Goal: Feedback & Contribution: Leave review/rating

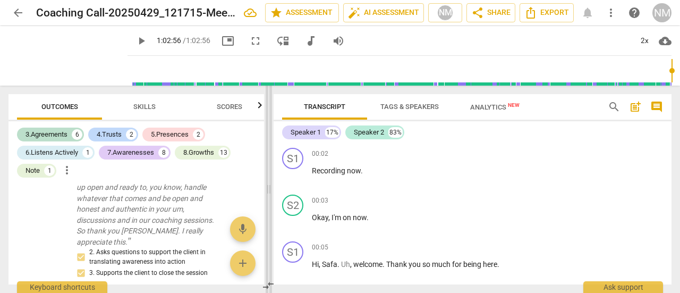
scroll to position [3384, 0]
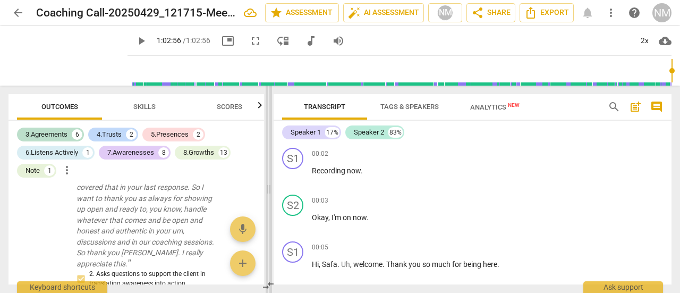
drag, startPoint x: 271, startPoint y: 190, endPoint x: 268, endPoint y: 92, distance: 97.2
click at [268, 92] on span at bounding box center [268, 188] width 6 height 207
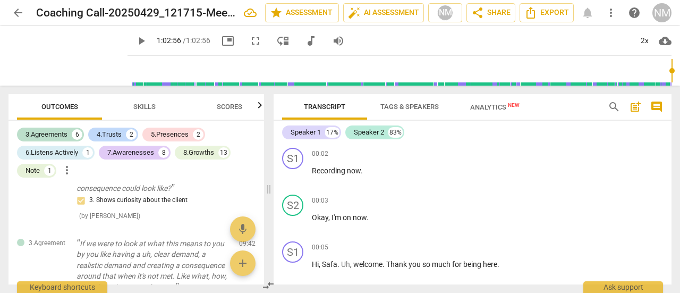
scroll to position [352, 0]
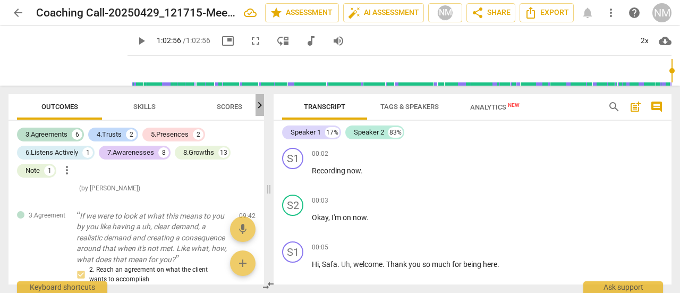
click at [259, 106] on icon "button" at bounding box center [259, 105] width 13 height 13
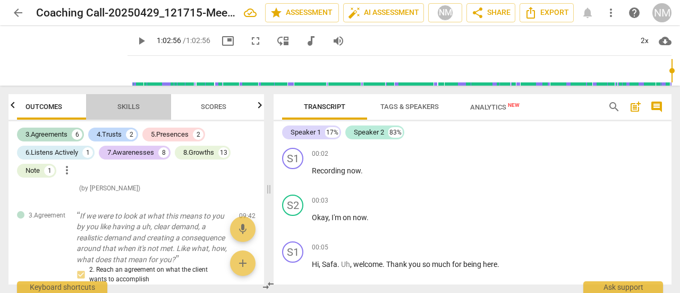
click at [132, 110] on span "Skills" at bounding box center [128, 106] width 22 height 8
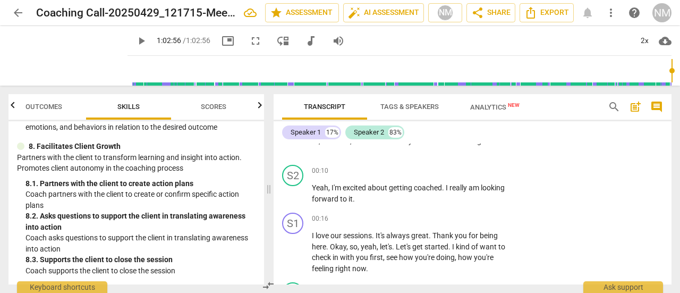
scroll to position [246, 0]
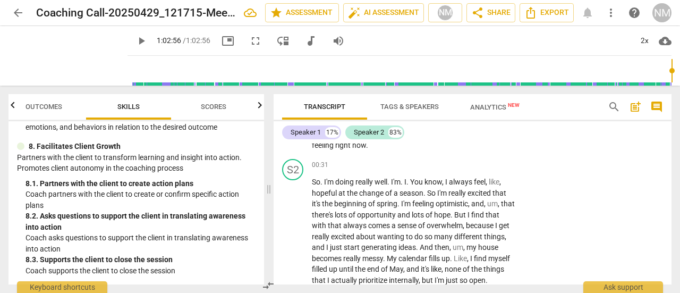
click at [668, 130] on div "Speaker 1 17% Speaker 2 83% S1 play_arrow pause 00:02 + Add competency keyboard…" at bounding box center [472, 202] width 398 height 163
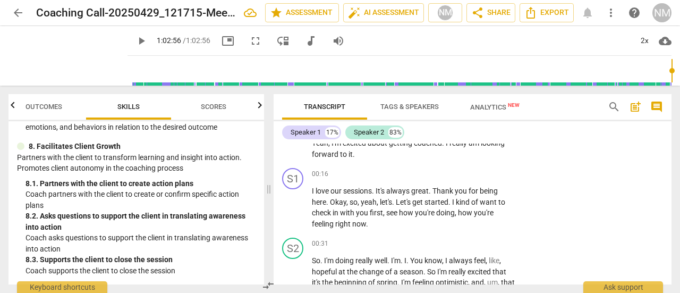
scroll to position [182, 0]
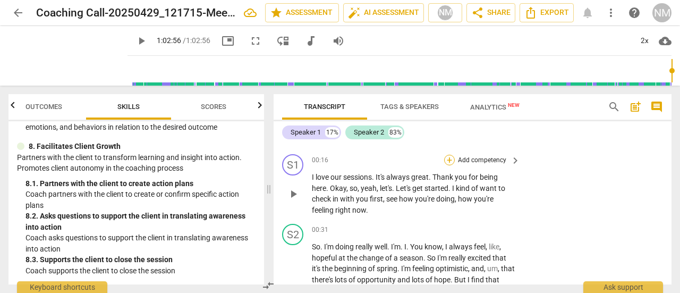
click at [450, 161] on div "+" at bounding box center [449, 160] width 11 height 11
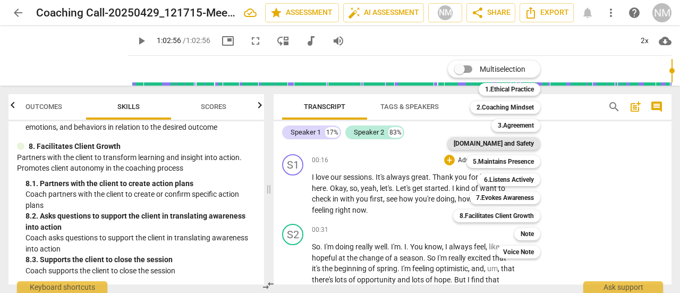
click at [529, 149] on b "[DOMAIN_NAME] and Safety" at bounding box center [493, 143] width 80 height 13
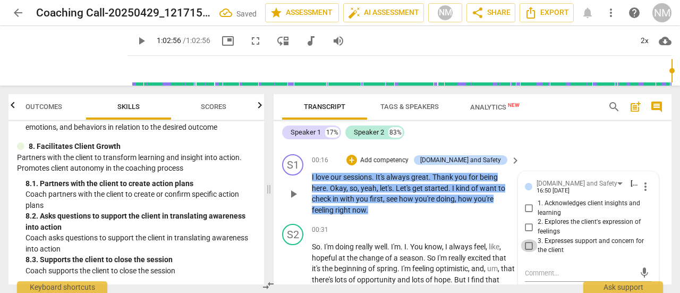
click at [528, 245] on input "3. Expresses support and concern for the client" at bounding box center [528, 245] width 17 height 13
checkbox input "true"
click at [566, 140] on div "Speaker 1 17% Speaker 2 83%" at bounding box center [472, 132] width 381 height 18
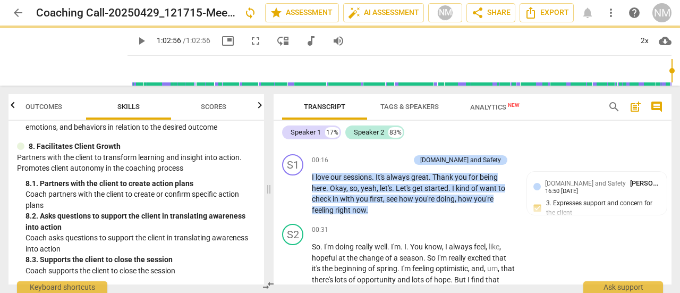
click at [604, 134] on div "Speaker 1 17% Speaker 2 83%" at bounding box center [472, 132] width 381 height 18
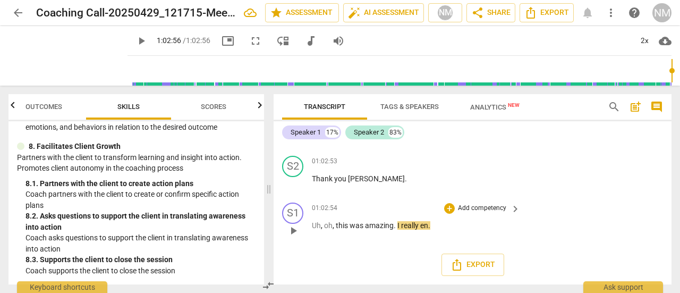
scroll to position [14262, 0]
click at [448, 161] on div "+" at bounding box center [449, 161] width 11 height 11
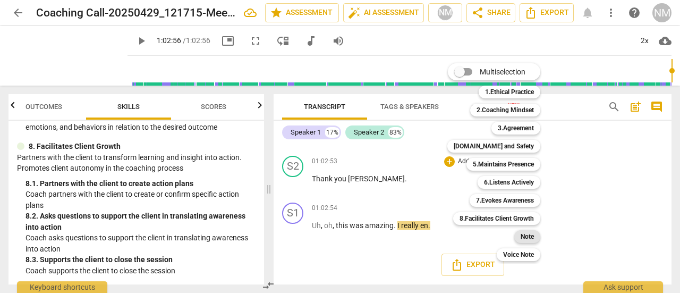
click at [526, 237] on b "Note" at bounding box center [526, 236] width 13 height 13
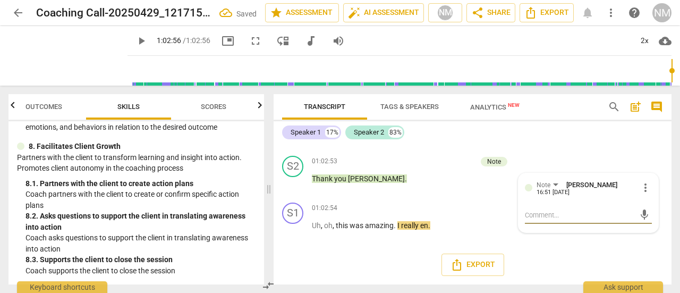
type textarea "Y"
type textarea "Yo"
type textarea "You"
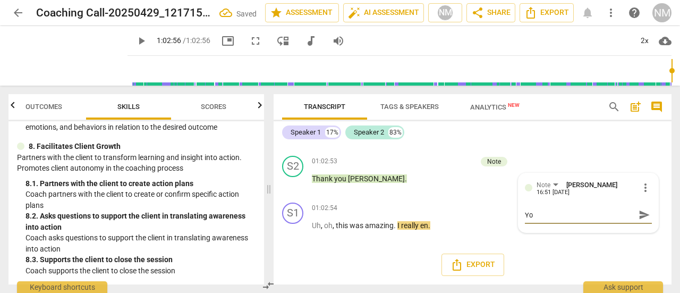
type textarea "You"
type textarea "You u"
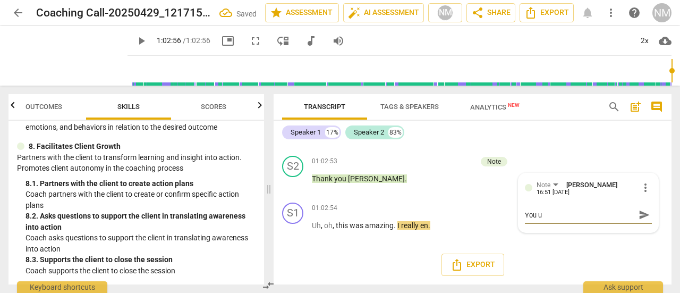
type textarea "You us"
type textarea "You use"
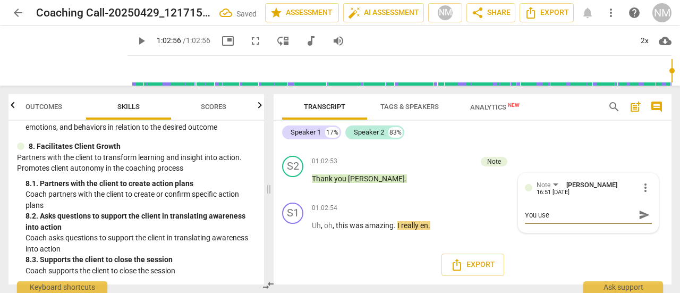
type textarea "You use"
type textarea "You use s"
type textarea "You use si"
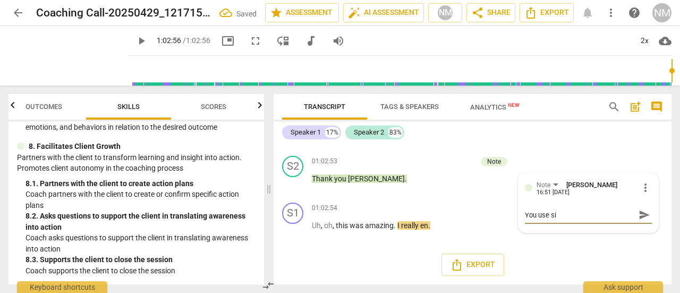
type textarea "You use sil"
type textarea "You use sile"
type textarea "You use silen"
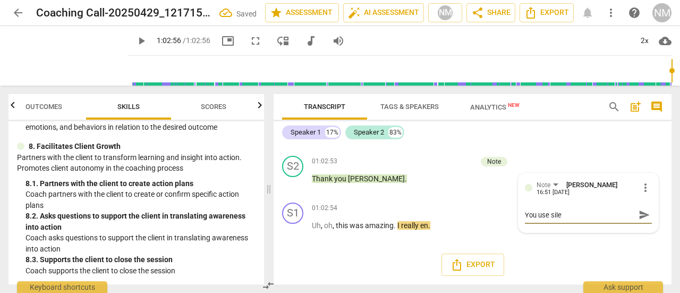
type textarea "You use silen"
type textarea "You use silenc"
type textarea "You use silence"
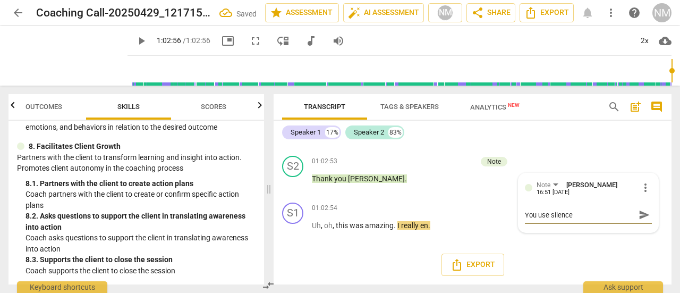
type textarea "You use silence"
type textarea "You use silence v"
type textarea "You use silence ve"
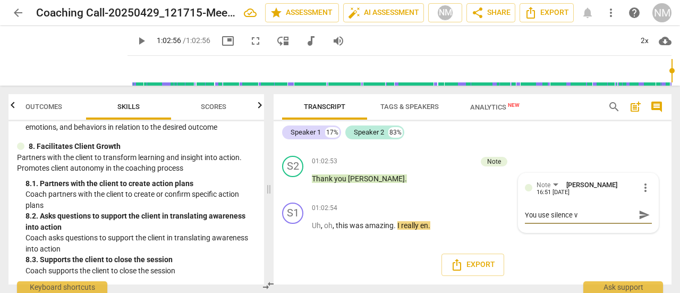
type textarea "You use silence ve"
type textarea "You use silence ver"
type textarea "You use silence very"
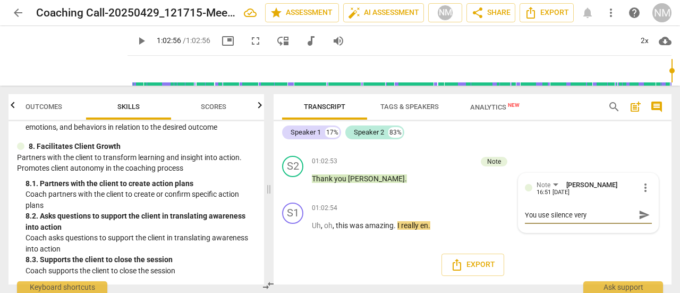
type textarea "You use silence very"
type textarea "You use silence very e"
type textarea "You use silence very ef"
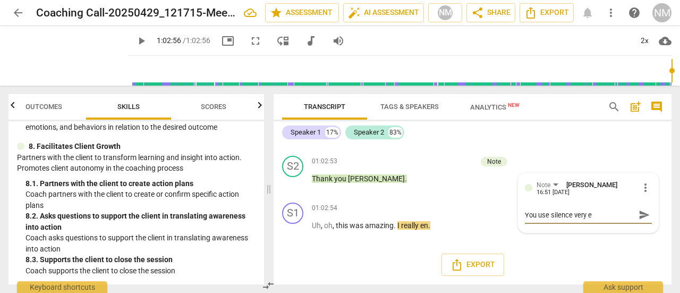
type textarea "You use silence very ef"
type textarea "You use silence very eff"
type textarea "You use silence very effe"
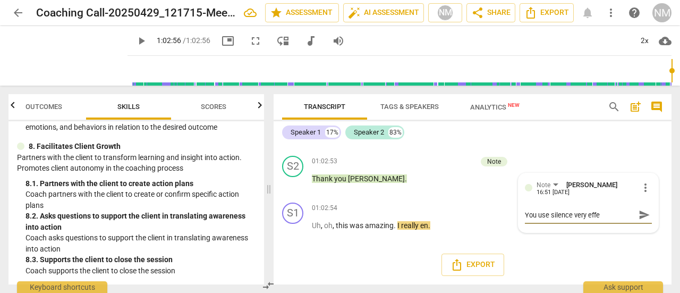
type textarea "You use silence very effec"
type textarea "You use silence very effect"
type textarea "You use silence very effecti"
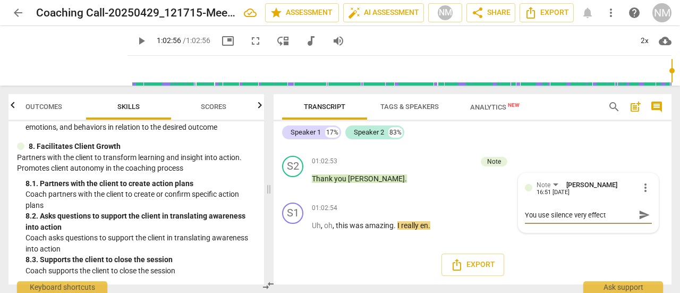
type textarea "You use silence very effecti"
type textarea "You use silence very effectiv"
type textarea "You use silence very effective"
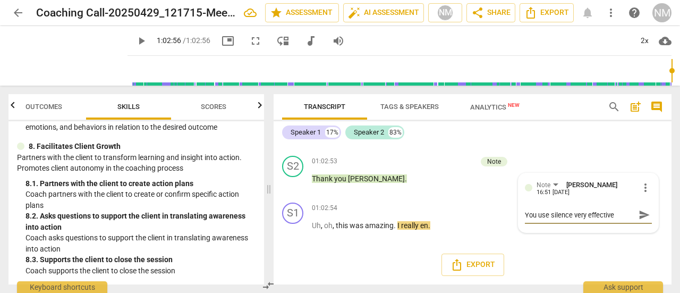
type textarea "You use silence very effectivel"
type textarea "You use silence very effectively"
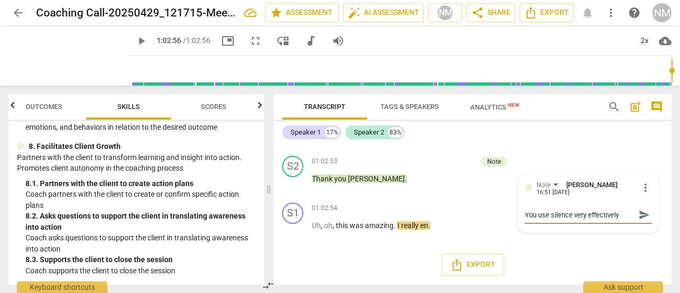
type textarea "You use silence very effectively"
type textarea "You use silence very effectively a"
type textarea "You use silence very effectively an"
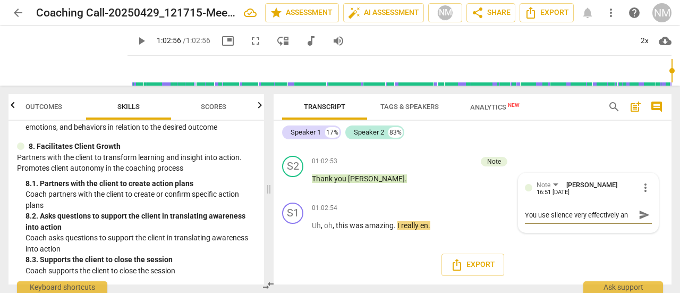
type textarea "You use silence very effectively and"
type textarea "You use silence very effectively and h"
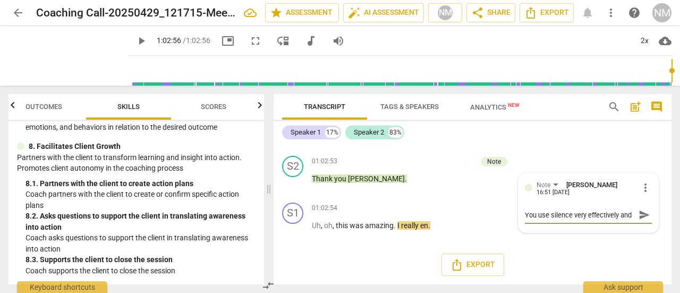
type textarea "You use silence very effectively and h"
type textarea "You use silence very effectively and ha"
type textarea "You use silence very effectively and hav"
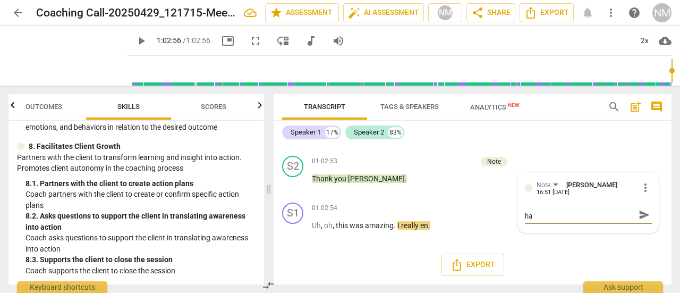
type textarea "You use silence very effectively and hav"
type textarea "You use silence very effectively and have"
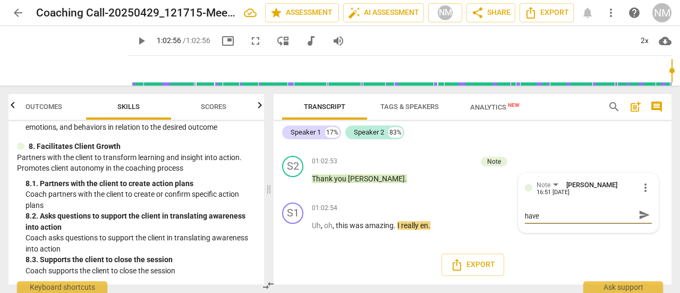
type textarea "You use silence very effectively and have a"
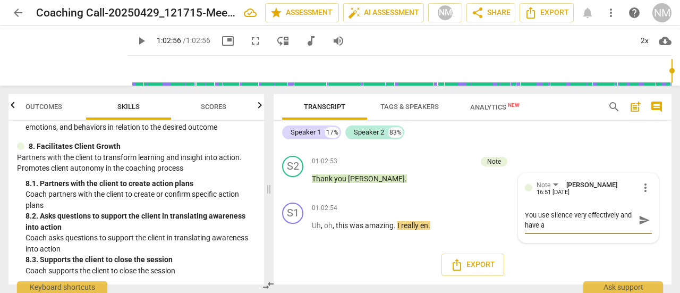
type textarea "You use silence very effectively and have a g"
type textarea "You use silence very effectively and have a go"
type textarea "You use silence very effectively and have a goo"
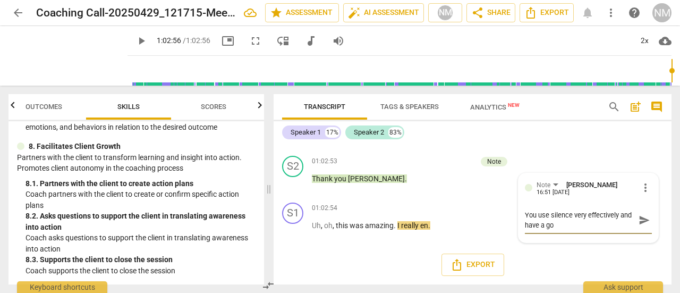
type textarea "You use silence very effectively and have a goo"
type textarea "You use silence very effectively and have a good"
type textarea "You use silence very effectively and have a goo"
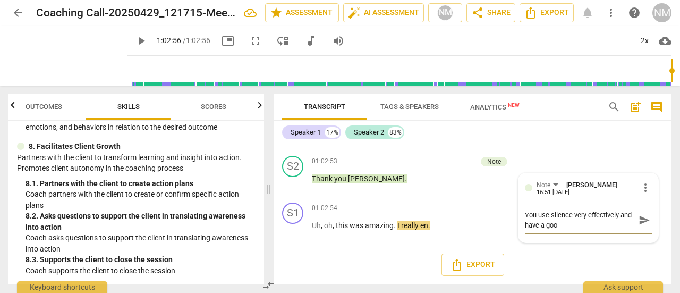
type textarea "You use silence very effectively and have a go"
type textarea "You use silence very effectively and have a g"
type textarea "You use silence very effectively and have a gr"
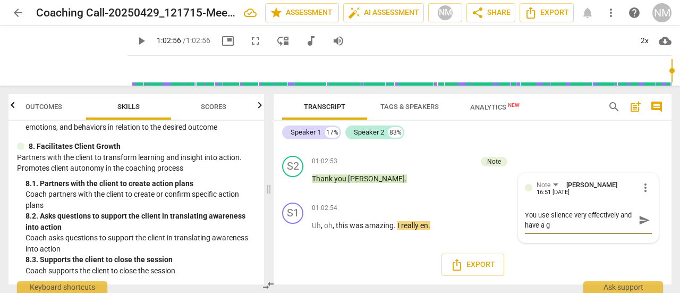
type textarea "You use silence very effectively and have a gr"
type textarea "You use silence very effectively and have a gre"
type textarea "You use silence very effectively and have a grea"
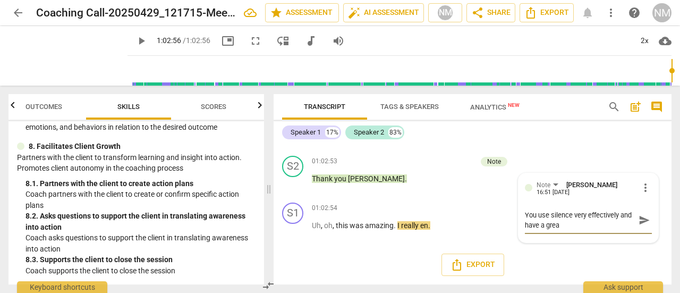
type textarea "You use silence very effectively and have a great"
type textarea "You use silence very effectively and have a great c"
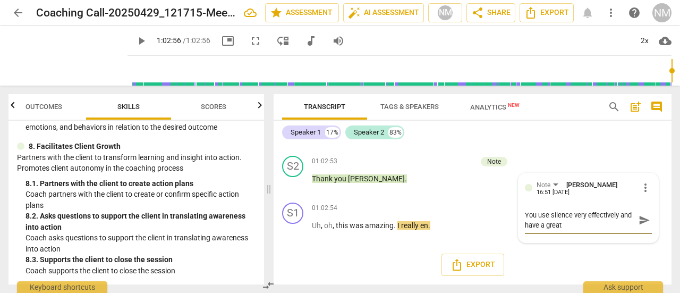
type textarea "You use silence very effectively and have a great c"
type textarea "You use silence very effectively and have a great co"
type textarea "You use silence very effectively and have a great coa"
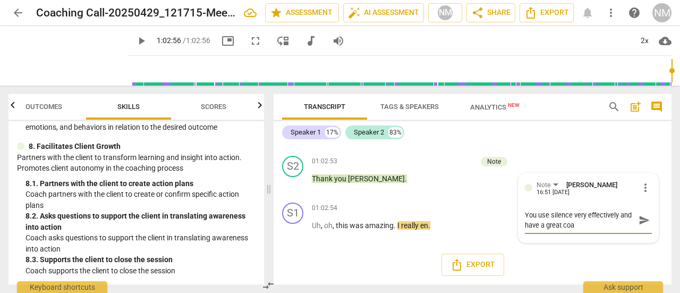
type textarea "You use silence very effectively and have a great coac"
type textarea "You use silence very effectively and have a great coach"
type textarea "You use silence very effectively and have a great coachi"
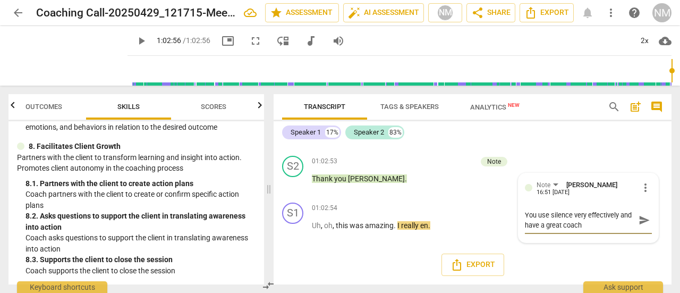
type textarea "You use silence very effectively and have a great coachi"
type textarea "You use silence very effectively and have a great coachin"
type textarea "You use silence very effectively and have a great coaching"
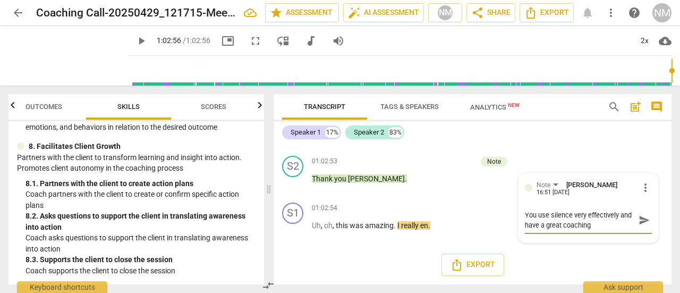
type textarea "You use silence very effectively and have a great coaching"
type textarea "You use silence very effectively and have a great coaching p"
type textarea "You use silence very effectively and have a great coaching pr"
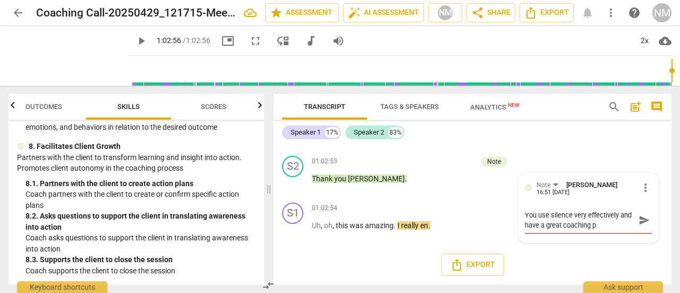
type textarea "You use silence very effectively and have a great coaching pr"
type textarea "You use silence very effectively and have a great coaching pre"
type textarea "You use silence very effectively and have a great coaching pres"
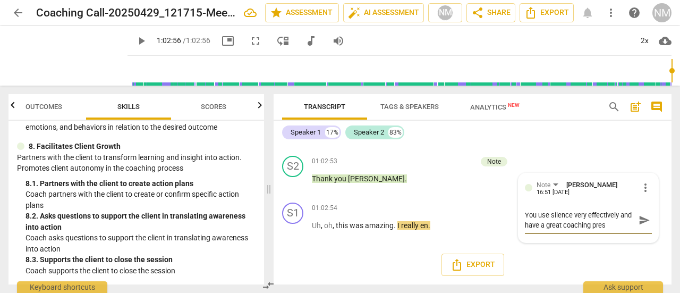
type textarea "You use silence very effectively and have a great coaching prese"
type textarea "You use silence very effectively and have a great coaching presen"
type textarea "You use silence very effectively and have a great coaching presenc"
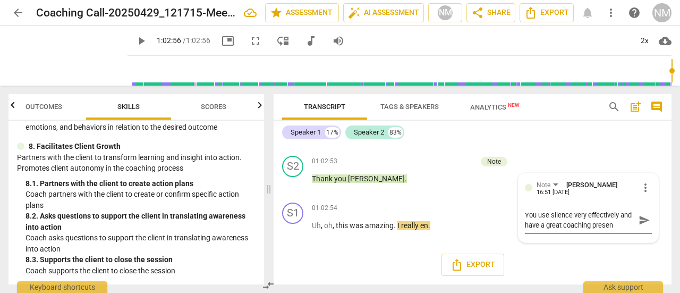
type textarea "You use silence very effectively and have a great coaching presenc"
type textarea "You use silence very effectively and have a great coaching presence"
type textarea "You use silence very effectively and have a great coaching presence."
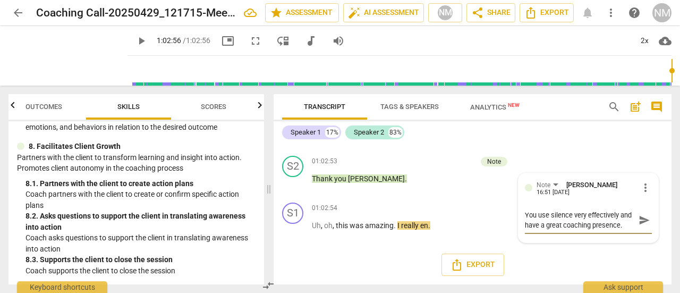
type textarea "You use silence very effectively and have a great coaching presence."
click at [563, 264] on div "Export" at bounding box center [472, 264] width 398 height 39
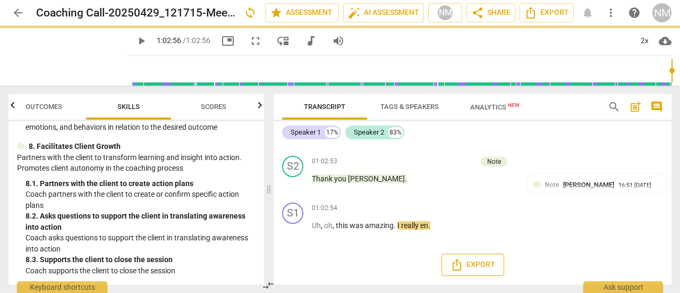
click at [474, 272] on button "Export" at bounding box center [472, 264] width 63 height 22
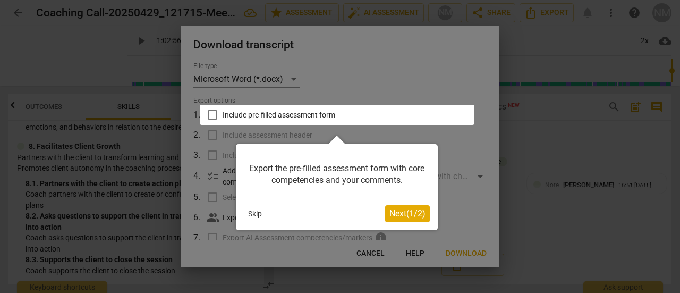
click at [212, 112] on div at bounding box center [337, 115] width 275 height 20
click at [410, 214] on span "Next ( 1 / 2 )" at bounding box center [407, 213] width 36 height 10
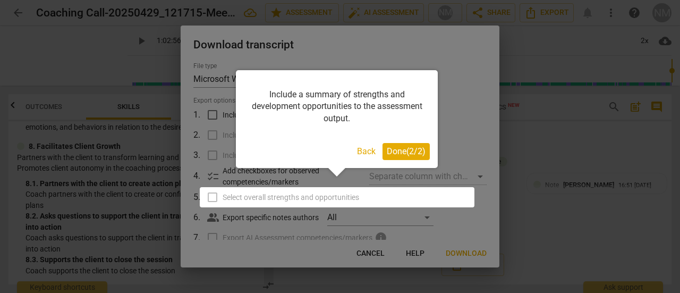
click at [409, 149] on span "Done ( 2 / 2 )" at bounding box center [406, 151] width 39 height 10
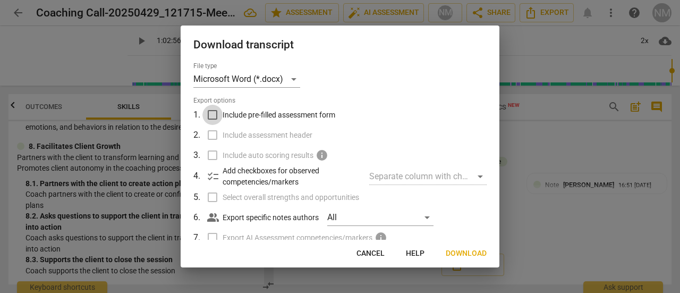
click at [211, 114] on input "Include pre-filled assessment form" at bounding box center [212, 115] width 20 height 20
checkbox input "true"
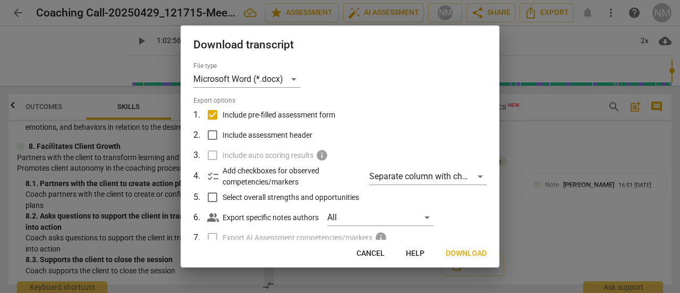
click at [213, 135] on input "Include assessment header" at bounding box center [212, 135] width 20 height 20
checkbox input "true"
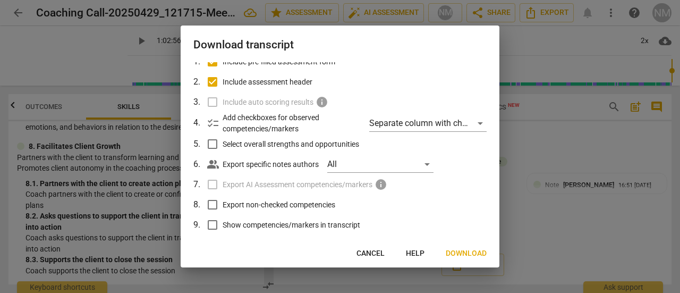
drag, startPoint x: 472, startPoint y: 248, endPoint x: 475, endPoint y: 148, distance: 99.9
click at [476, 162] on div "Download transcript File type Microsoft Word (*.docx) Export options 1 . Includ…" at bounding box center [340, 146] width 319 height 242
click at [477, 127] on div "Separate column with check marks" at bounding box center [427, 123] width 117 height 17
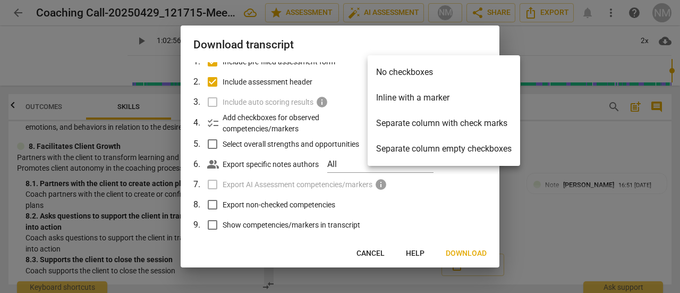
click at [450, 126] on li "Separate column with check marks" at bounding box center [443, 122] width 152 height 25
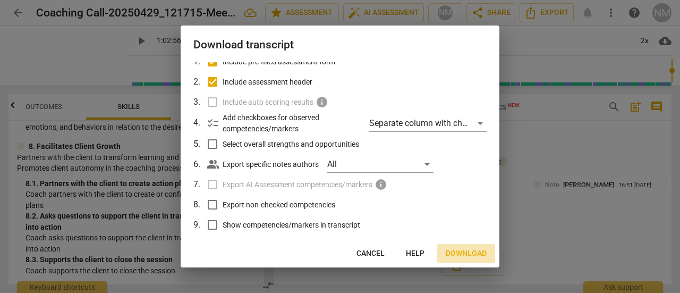
click at [469, 252] on span "Download" at bounding box center [465, 253] width 41 height 11
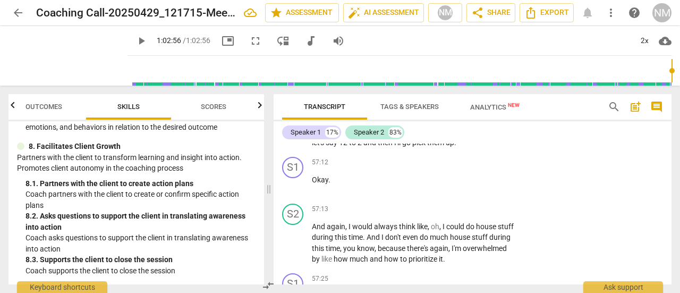
scroll to position [12616, 0]
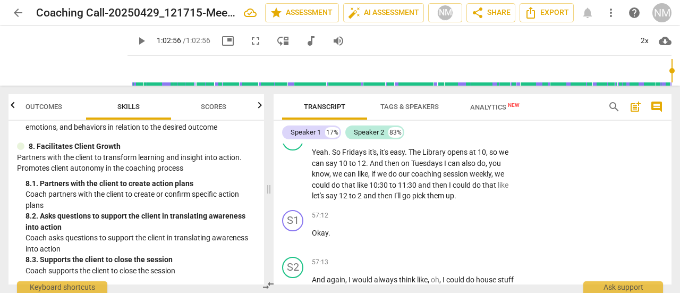
click at [610, 109] on span "search" at bounding box center [613, 106] width 13 height 13
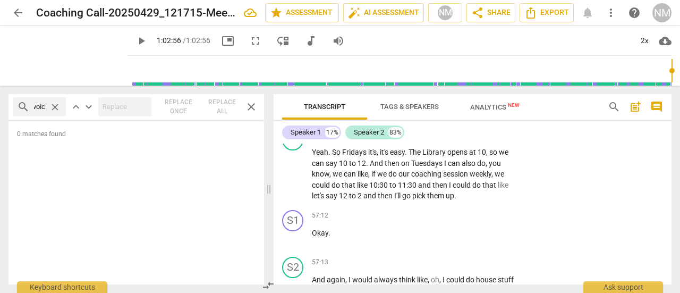
scroll to position [0, 5]
type input "voice"
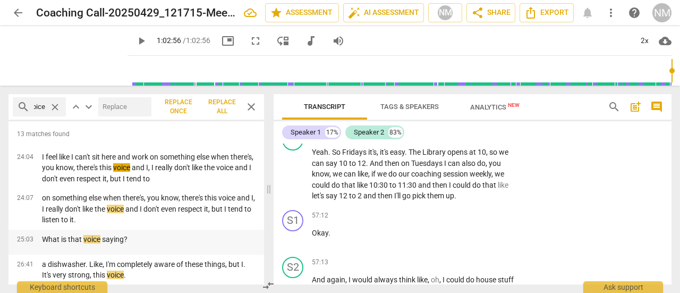
scroll to position [0, 0]
click at [93, 239] on em "voice" at bounding box center [91, 239] width 17 height 8
click at [107, 234] on p "What is that voice saying?" at bounding box center [84, 239] width 85 height 11
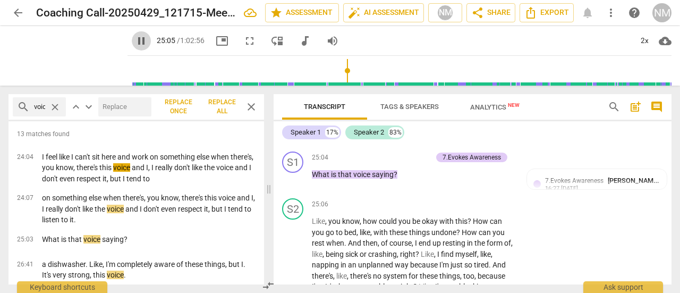
click at [135, 42] on span "pause" at bounding box center [141, 41] width 13 height 13
type input "1506"
click at [375, 162] on div "+" at bounding box center [373, 157] width 11 height 11
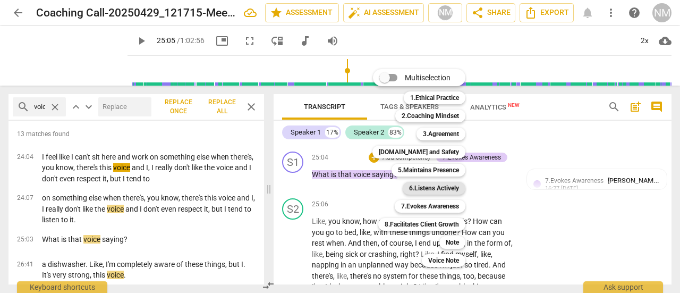
click at [426, 185] on b "6.Listens Actively" at bounding box center [434, 188] width 50 height 13
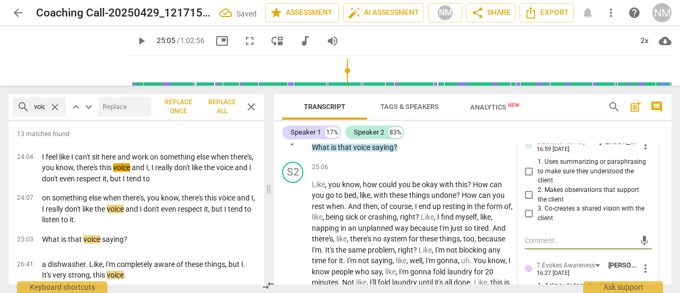
scroll to position [5595, 0]
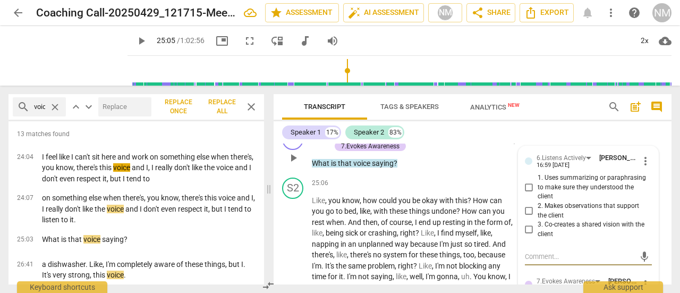
click at [528, 194] on input "1. Uses summarizing or paraphrasing to make sure they understood the client" at bounding box center [528, 187] width 17 height 13
checkbox input "true"
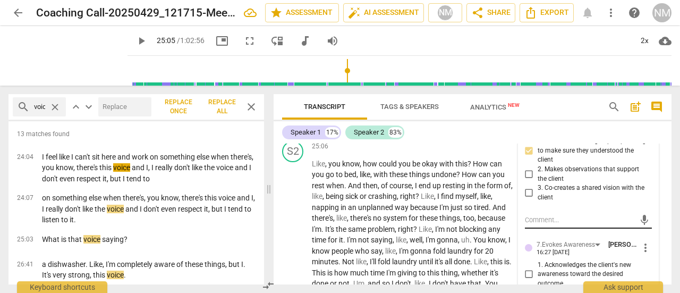
scroll to position [5649, 0]
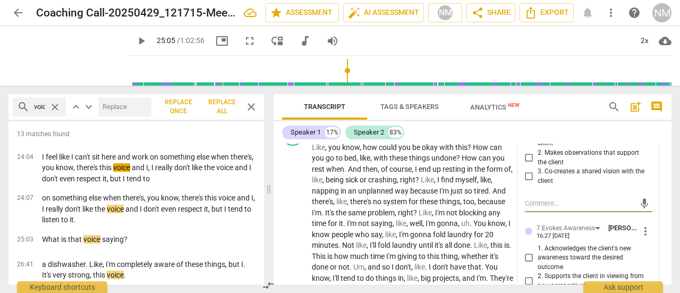
click at [546, 208] on textarea at bounding box center [580, 203] width 110 height 10
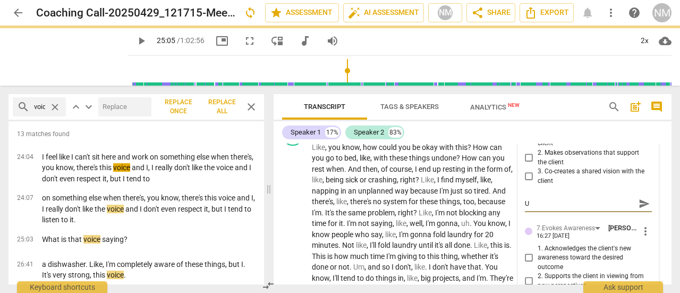
type textarea "U"
type textarea "Us"
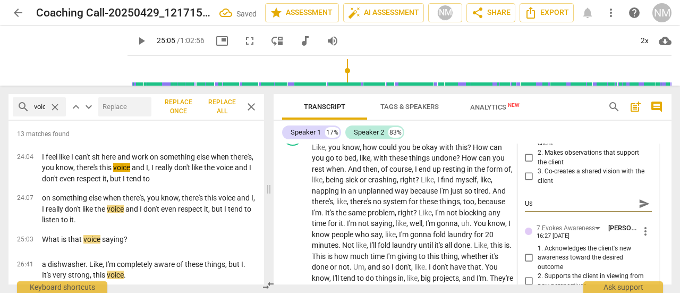
type textarea "Use"
type textarea "Uses"
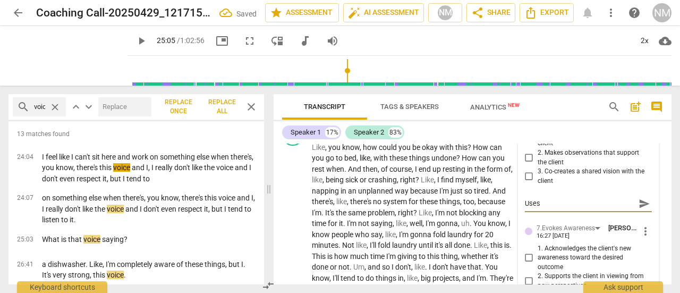
type textarea "Uses"
type textarea "Uses c"
type textarea "Uses cl"
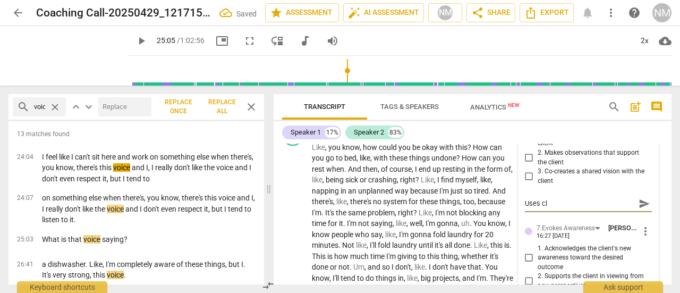
type textarea "Uses cli"
type textarea "Uses clie"
type textarea "Uses clien"
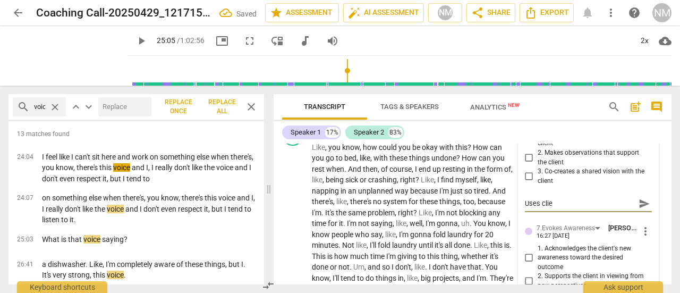
type textarea "Uses clien"
type textarea "Uses client"
type textarea "Uses clients"
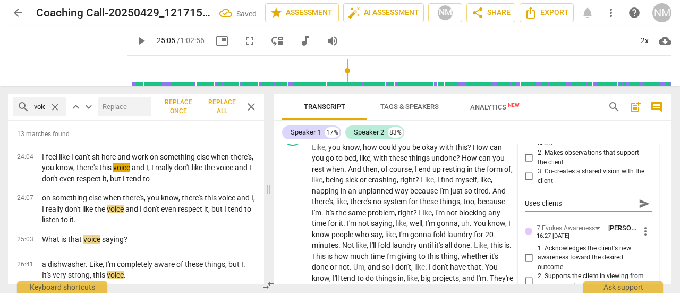
type textarea "Uses clients"
type textarea "Uses clients w"
type textarea "Uses clients wo"
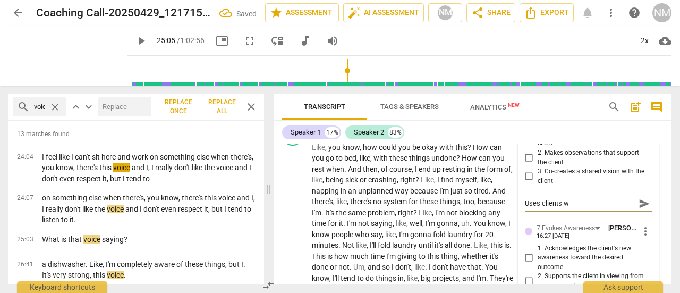
type textarea "Uses clients wo"
type textarea "Uses clients wor"
type textarea "Uses clients word"
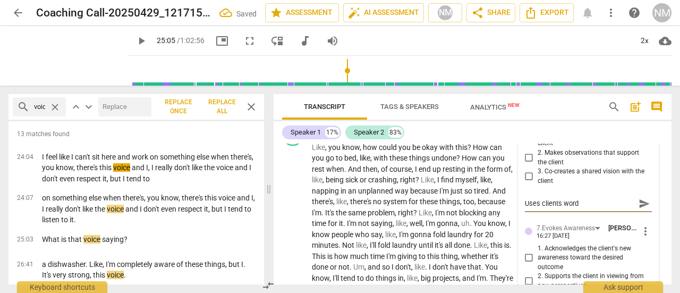
type textarea "Uses clients words"
type textarea "Uses clients words t"
type textarea "Uses clients words to"
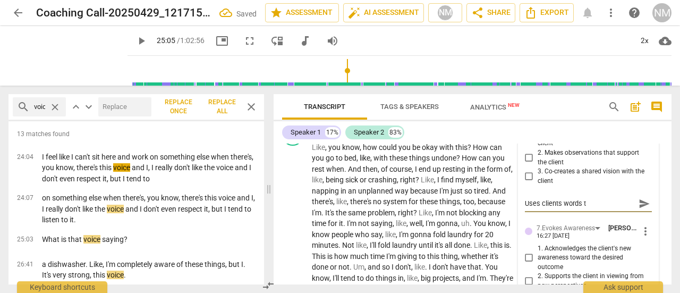
type textarea "Uses clients words to"
type textarea "Uses clients words to p"
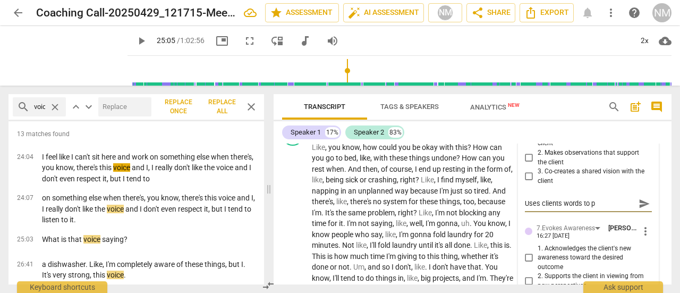
type textarea "Uses clients words to ph"
